Goal: Task Accomplishment & Management: Use online tool/utility

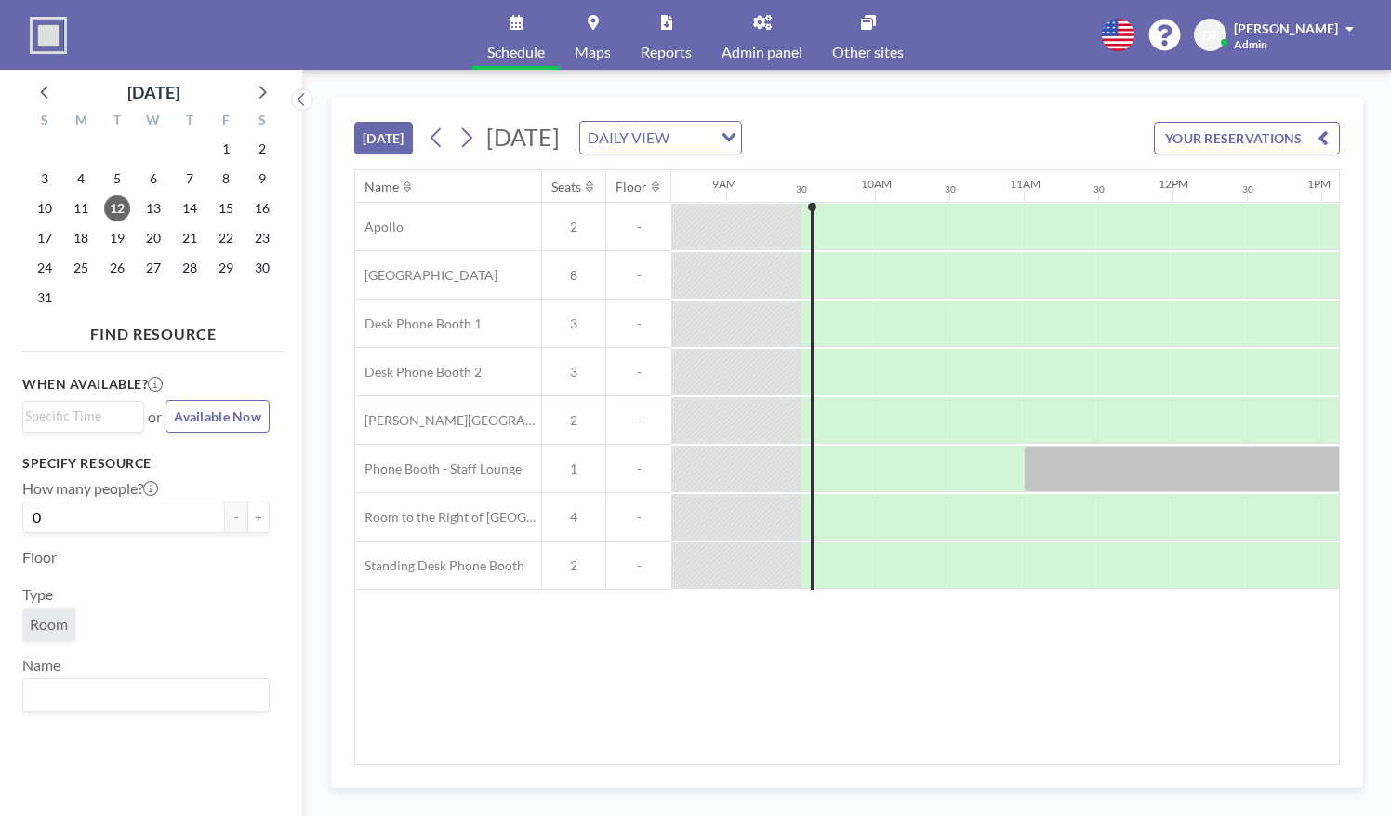
scroll to position [0, 1339]
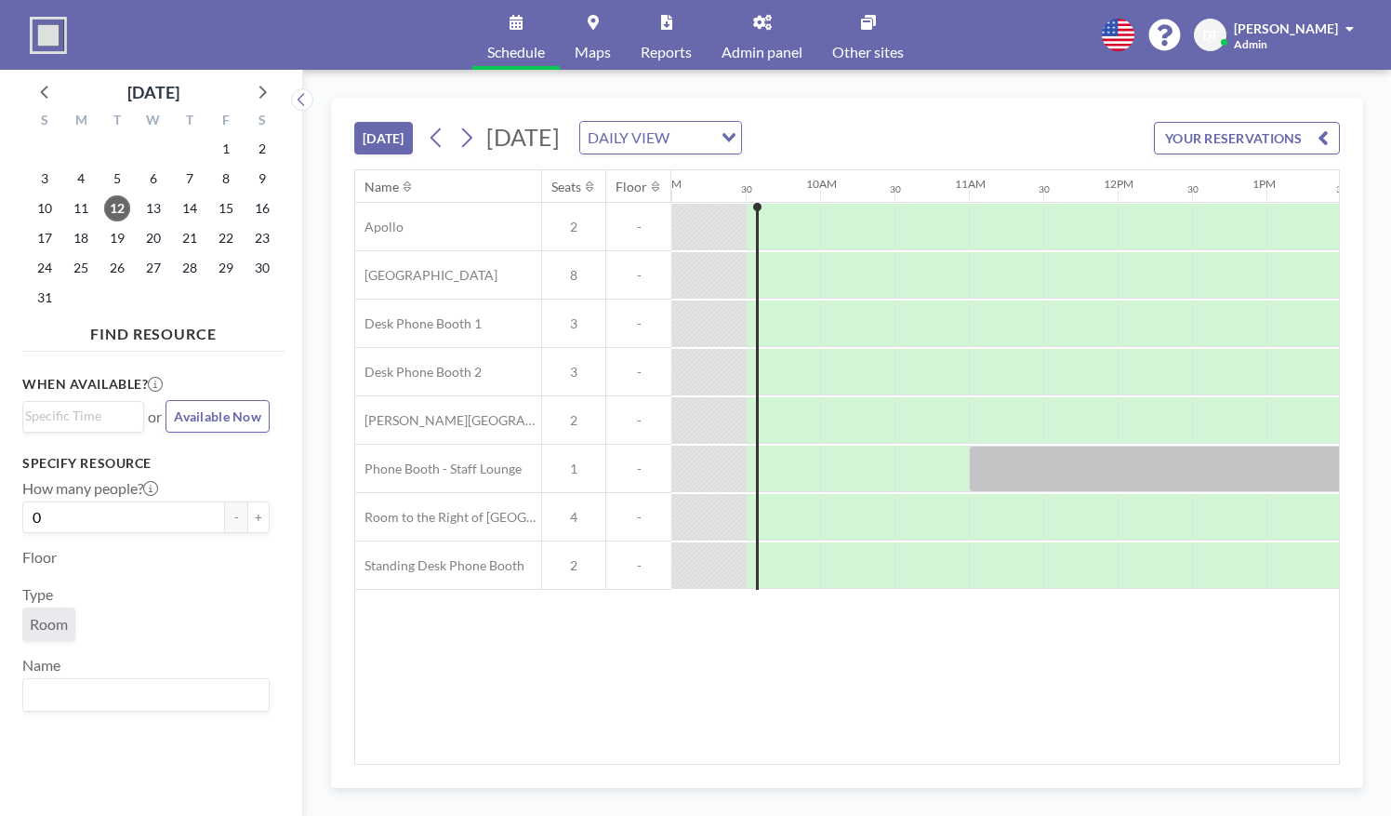
drag, startPoint x: 856, startPoint y: 753, endPoint x: 964, endPoint y: 718, distance: 113.5
click at [964, 718] on div "Name Seats Floor 12AM 30 1AM 30 2AM 30 3AM 30 4AM 30 5AM 30 6AM 30 7AM 30 8AM 3…" at bounding box center [847, 466] width 984 height 593
click at [930, 753] on div "Name Seats Floor 12AM 30 1AM 30 2AM 30 3AM 30 4AM 30 5AM 30 6AM 30 7AM 30 8AM 3…" at bounding box center [847, 466] width 984 height 593
click at [918, 765] on div "[DATE] [DATE] DAILY VIEW Loading... YOUR RESERVATIONS Name Seats Floor 12AM 30 …" at bounding box center [847, 443] width 1032 height 690
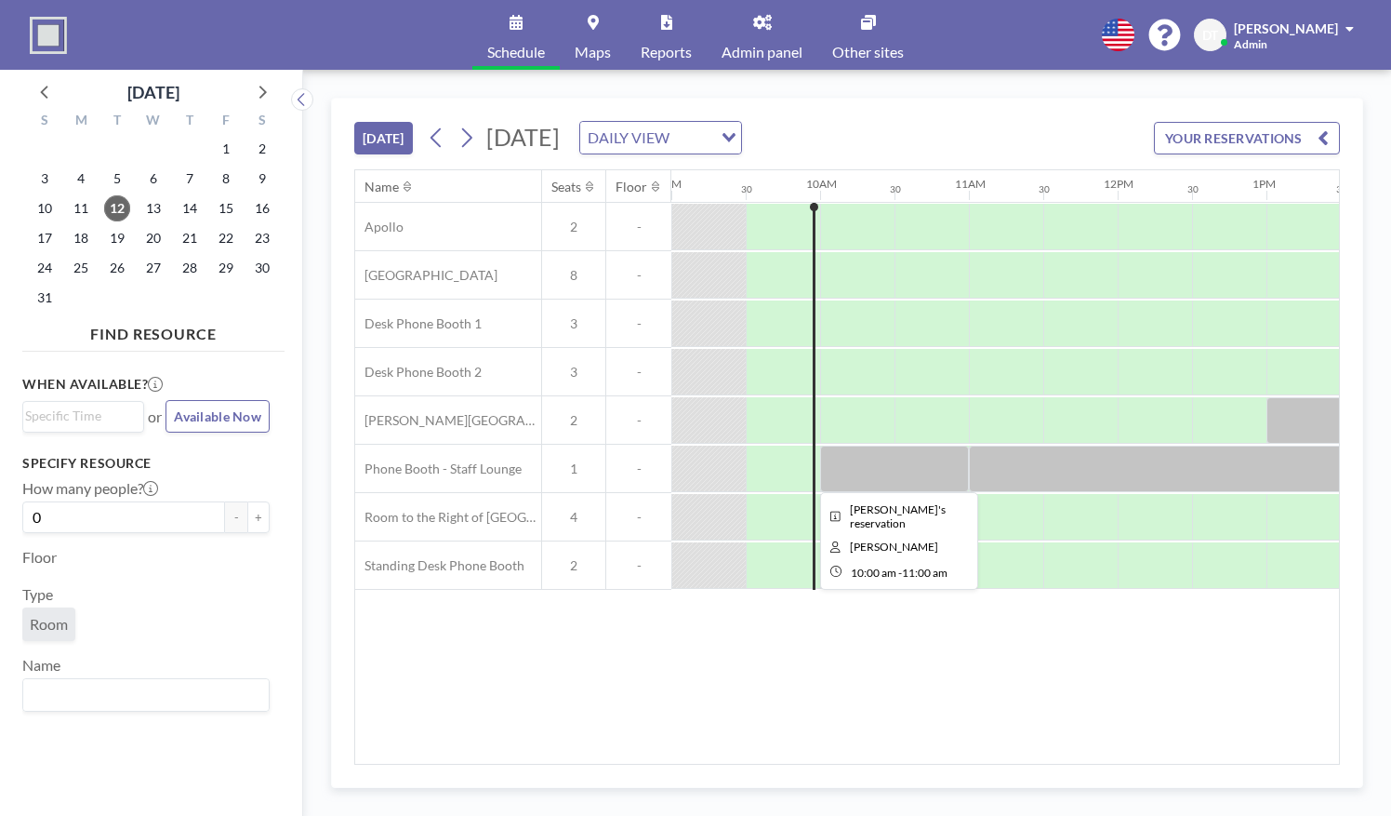
click at [919, 458] on div at bounding box center [894, 468] width 149 height 47
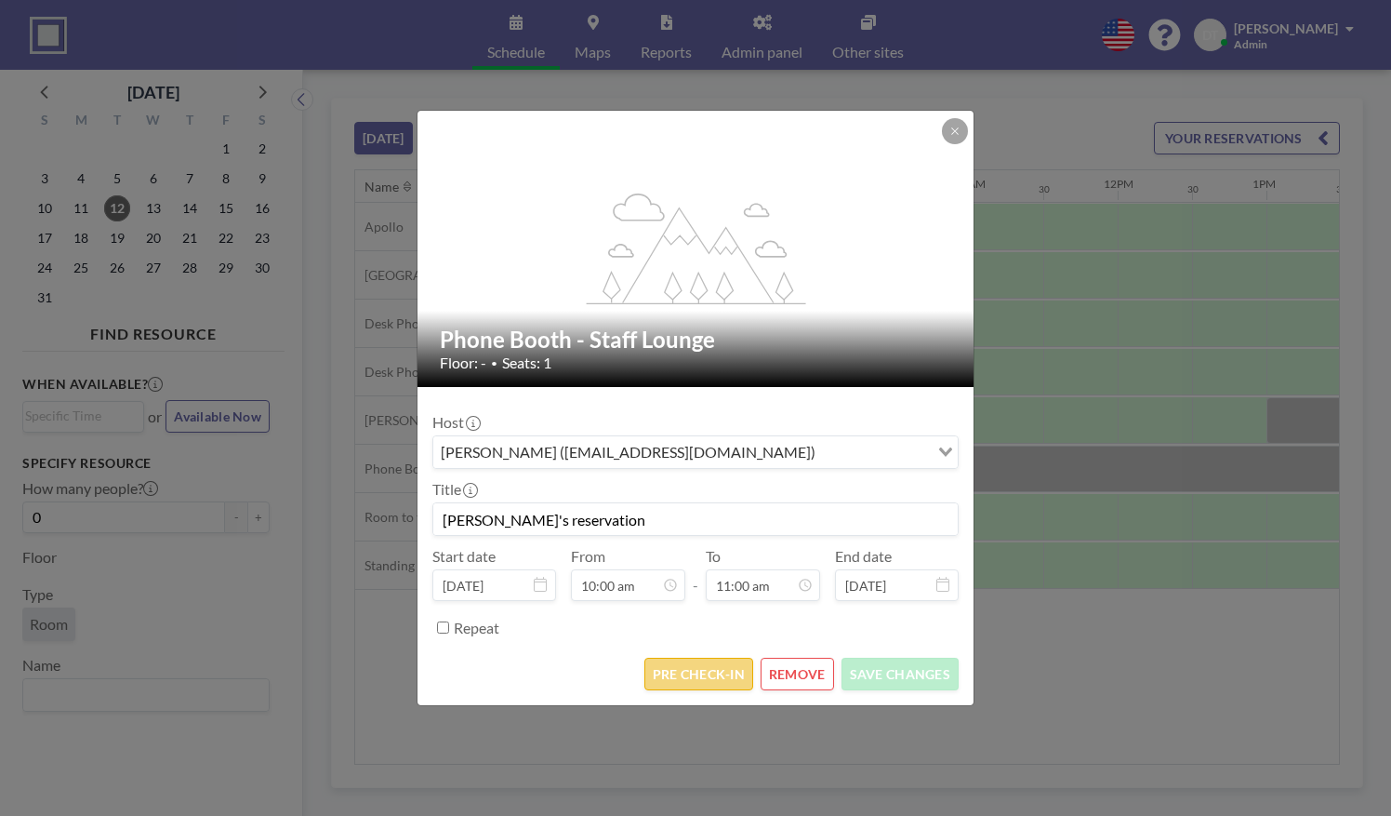
click at [688, 666] on button "PRE CHECK-IN" at bounding box center [699, 674] width 109 height 33
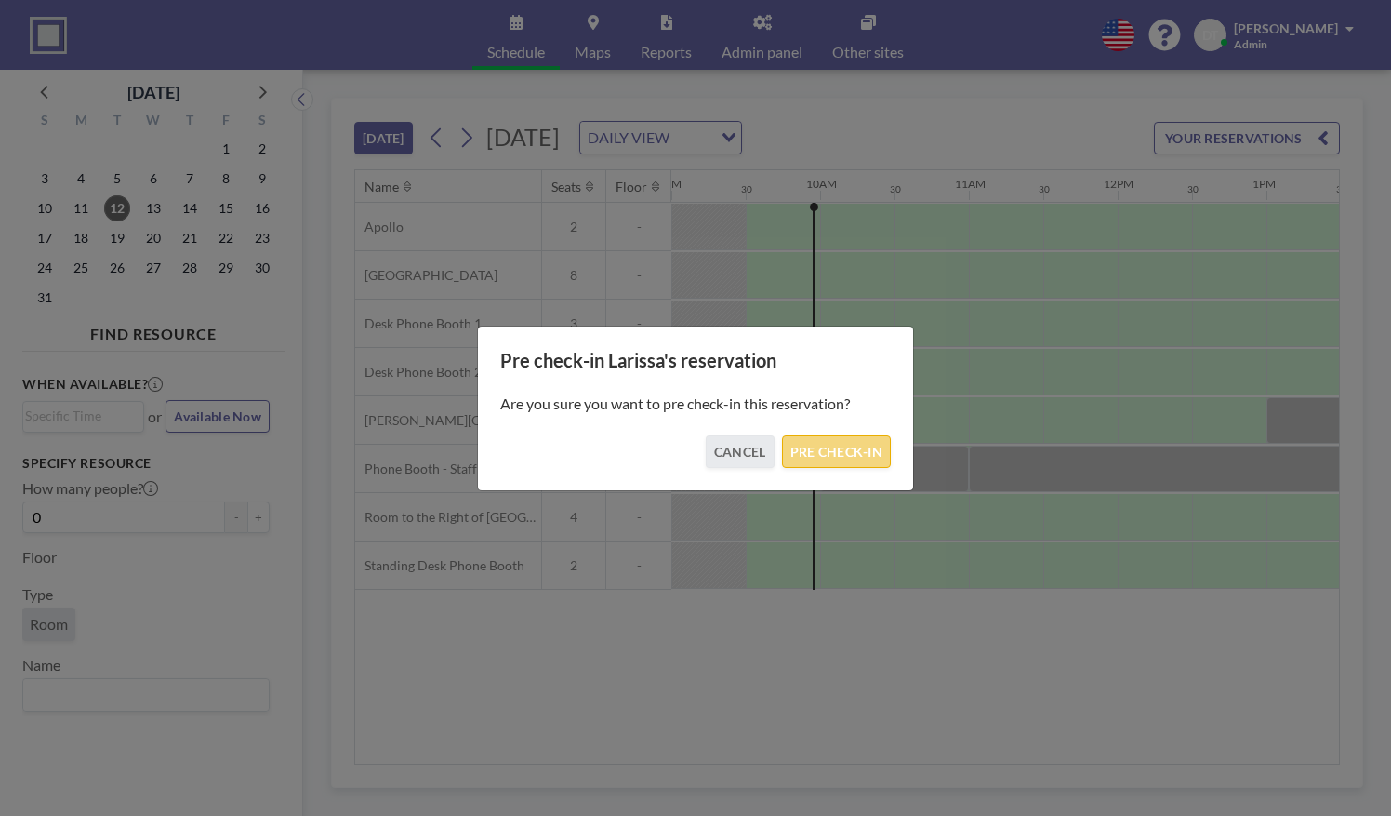
click at [803, 464] on button "PRE CHECK-IN" at bounding box center [836, 451] width 109 height 33
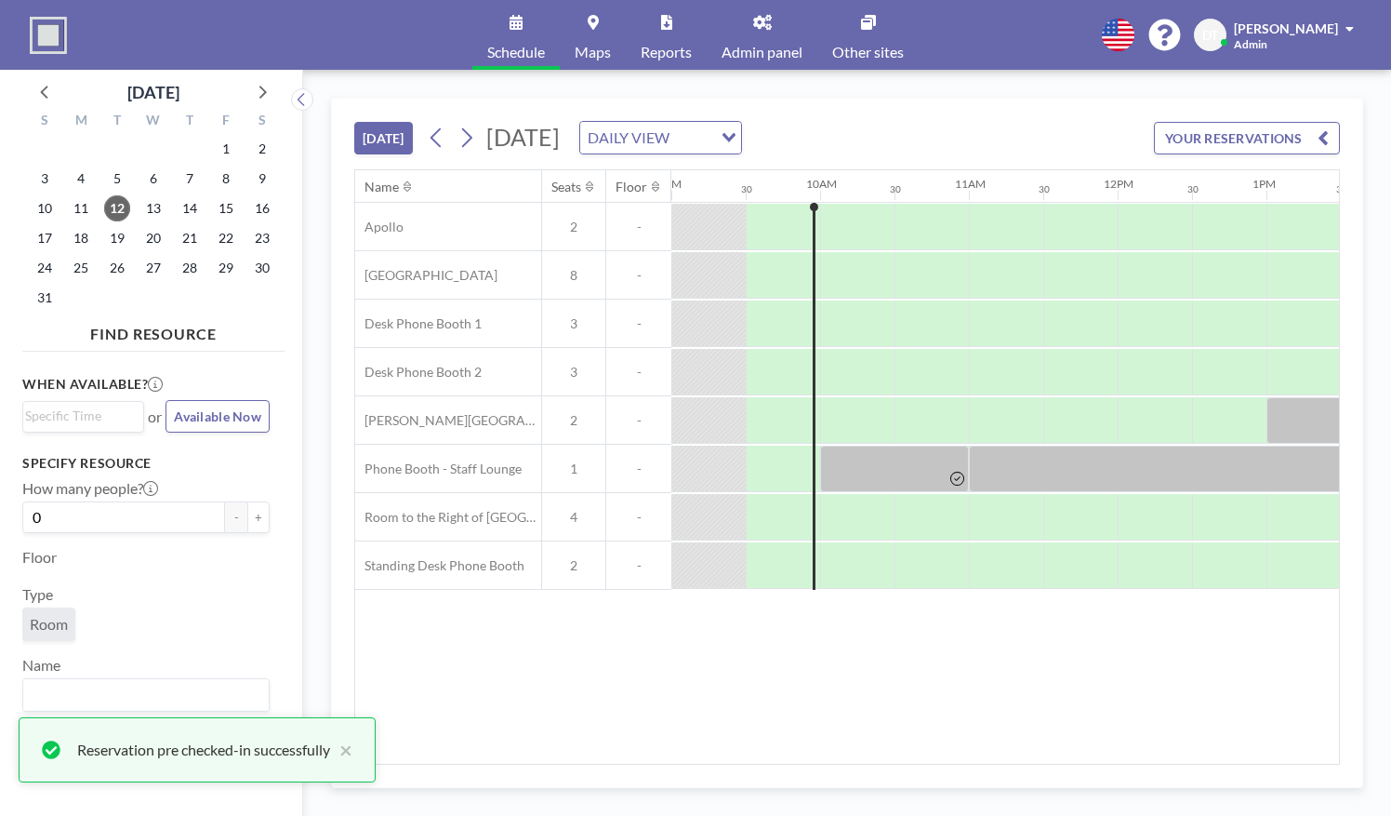
click at [847, 766] on div "[DATE] [DATE] DAILY VIEW Loading... YOUR RESERVATIONS Name Seats Floor 12AM 30 …" at bounding box center [847, 443] width 1032 height 690
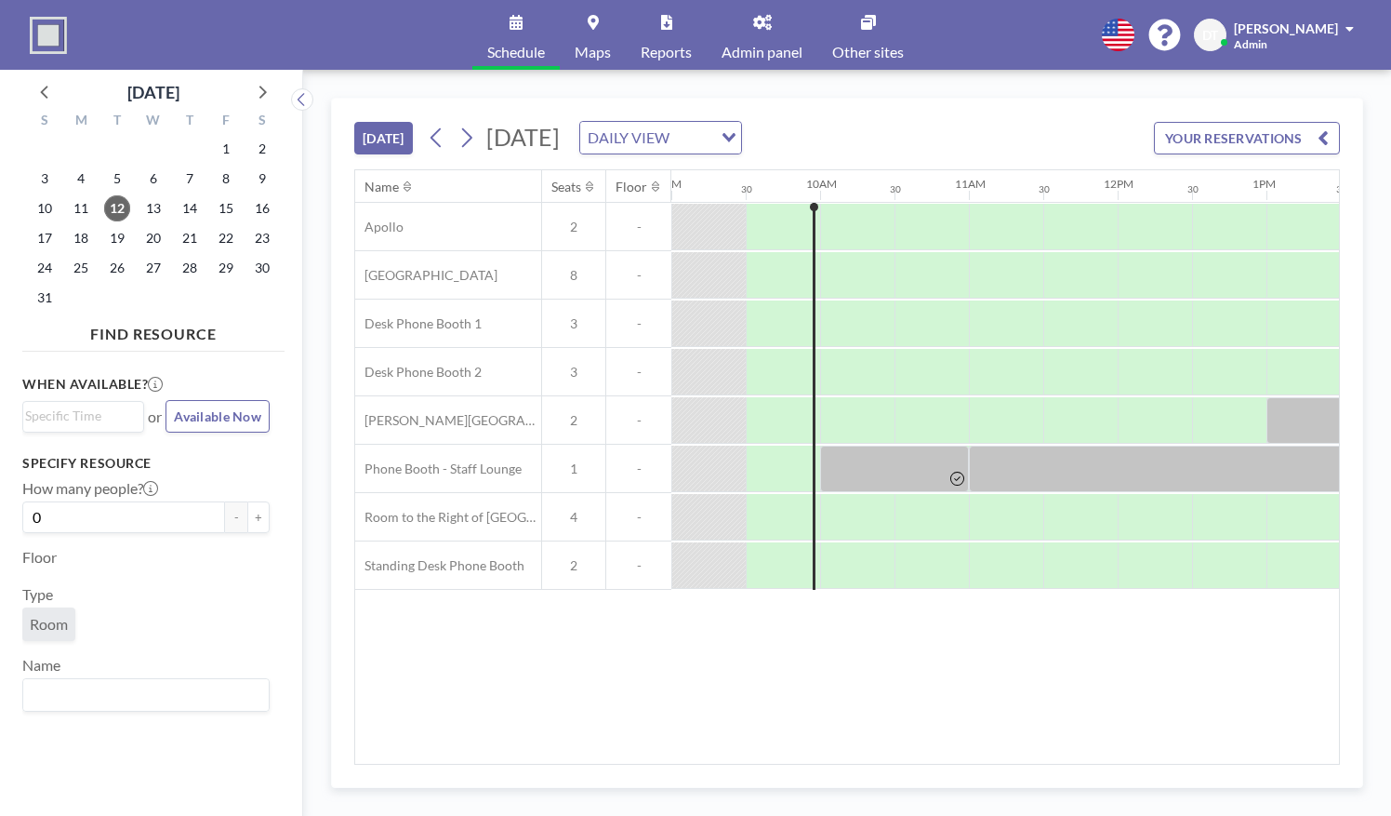
drag, startPoint x: 846, startPoint y: 764, endPoint x: 967, endPoint y: 768, distance: 121.0
click at [967, 768] on div "[DATE] [DATE] DAILY VIEW Loading... YOUR RESERVATIONS Name Seats Floor 12AM 30 …" at bounding box center [847, 443] width 1032 height 690
click at [931, 766] on div "[DATE] [DATE] DAILY VIEW Loading... YOUR RESERVATIONS Name Seats Floor 12AM 30 …" at bounding box center [847, 443] width 1032 height 690
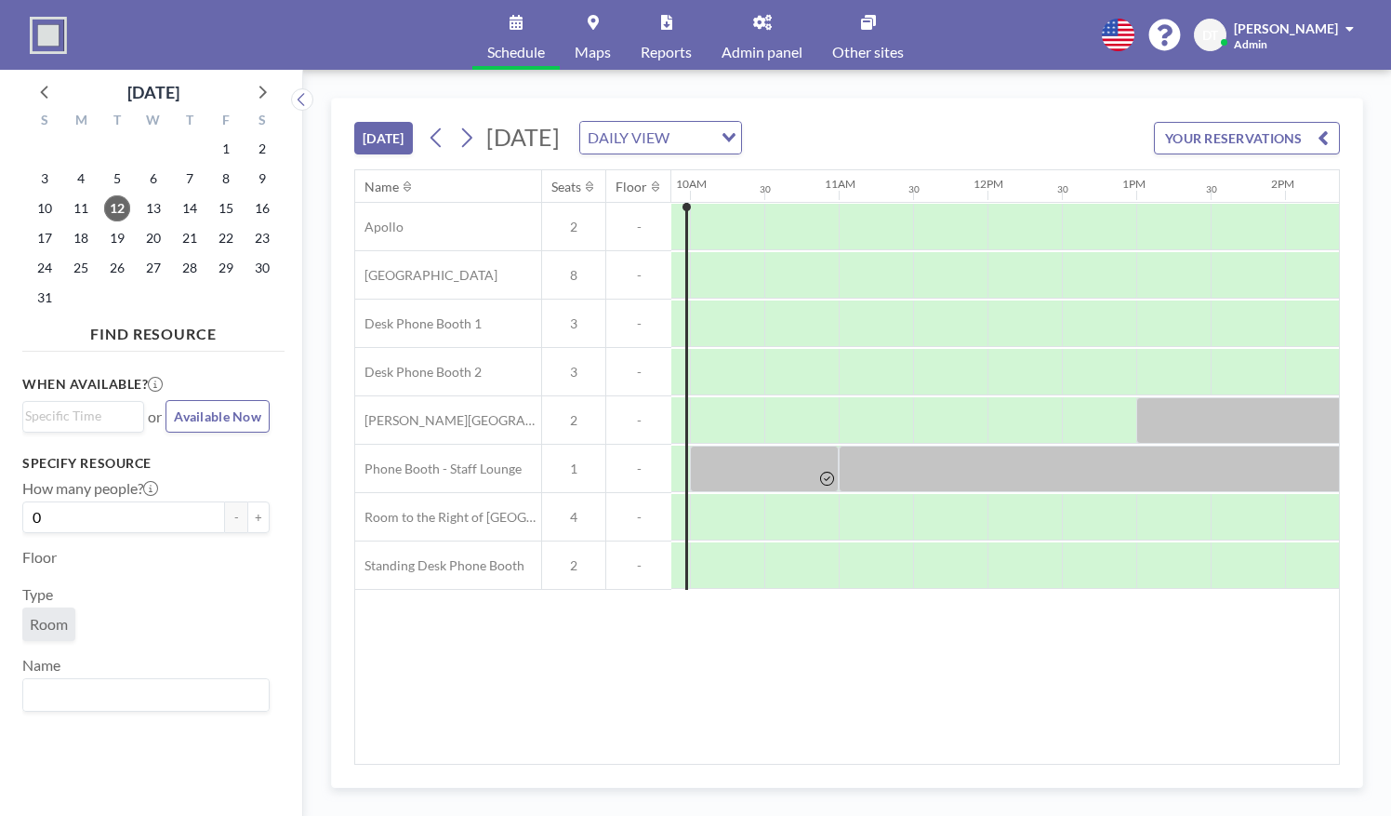
scroll to position [0, 1468]
